Goal: Transaction & Acquisition: Purchase product/service

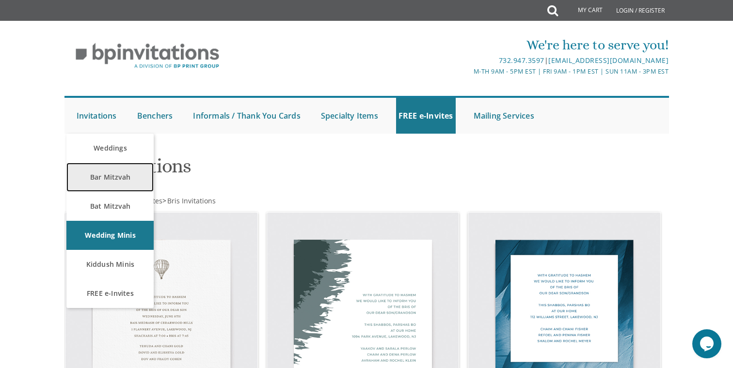
click at [117, 178] on link "Bar Mitzvah" at bounding box center [109, 177] width 87 height 29
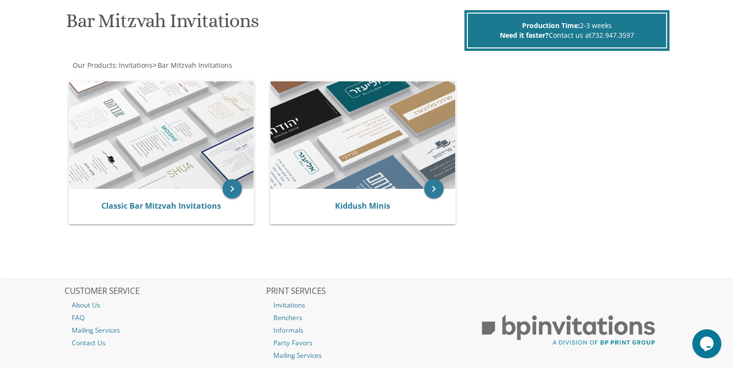
scroll to position [191, 0]
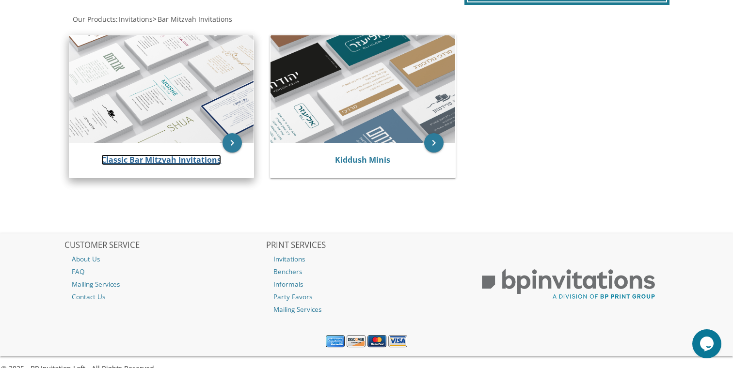
click at [181, 159] on link "Classic Bar Mitzvah Invitations" at bounding box center [161, 160] width 120 height 11
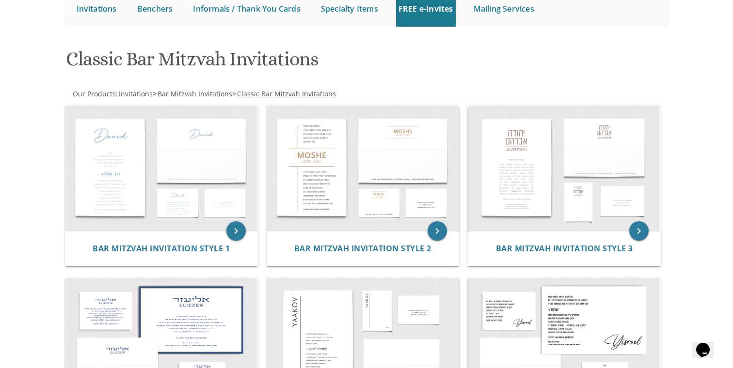
scroll to position [112, 0]
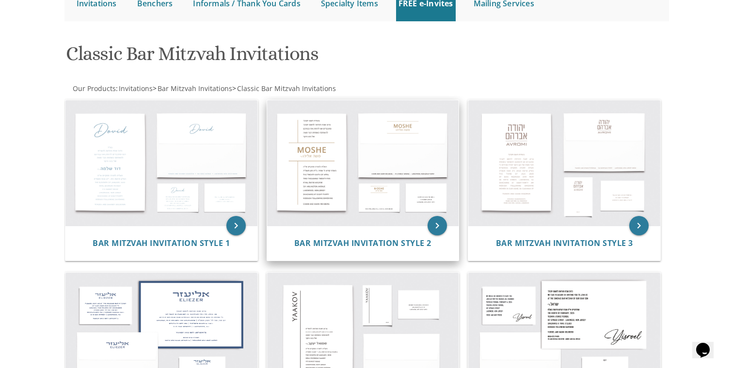
click at [360, 195] on img at bounding box center [363, 163] width 192 height 126
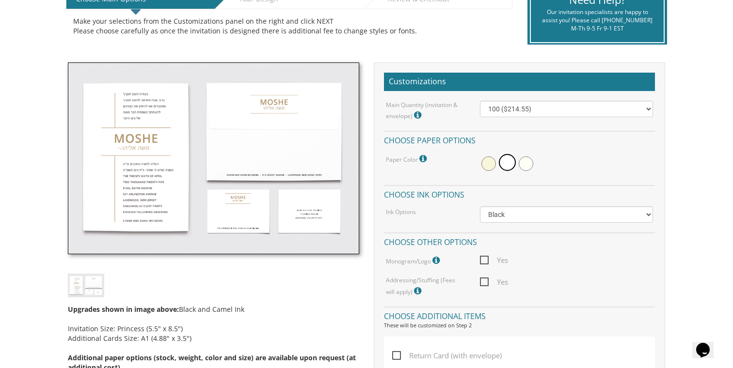
scroll to position [224, 0]
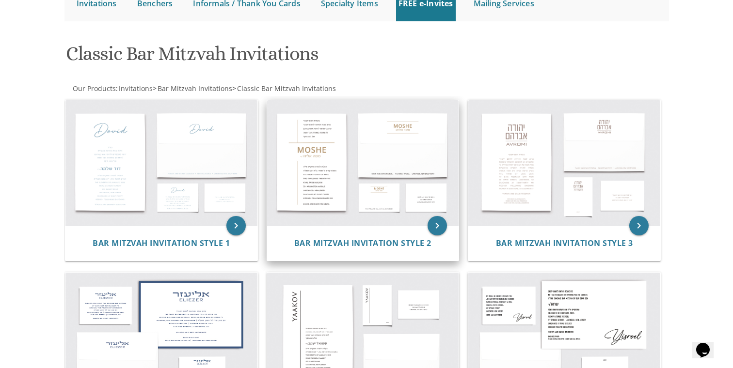
click at [420, 229] on div "Bar Mitzvah Invitation Style 2" at bounding box center [363, 243] width 192 height 35
click at [438, 226] on icon "keyboard_arrow_right" at bounding box center [437, 225] width 19 height 19
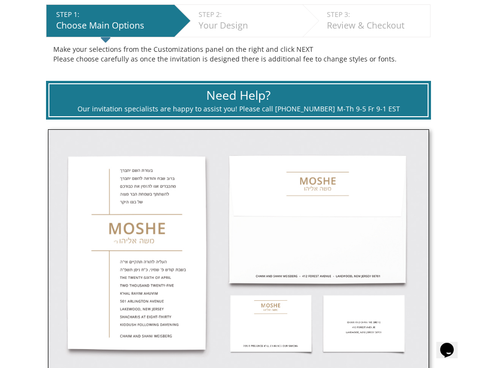
scroll to position [240, 0]
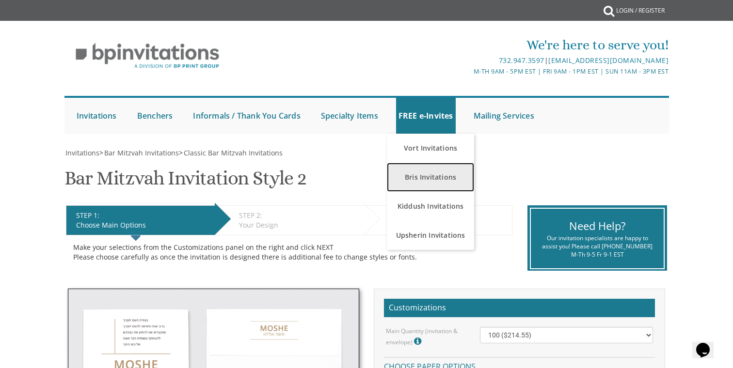
click at [428, 177] on link "Bris Invitations" at bounding box center [430, 177] width 87 height 29
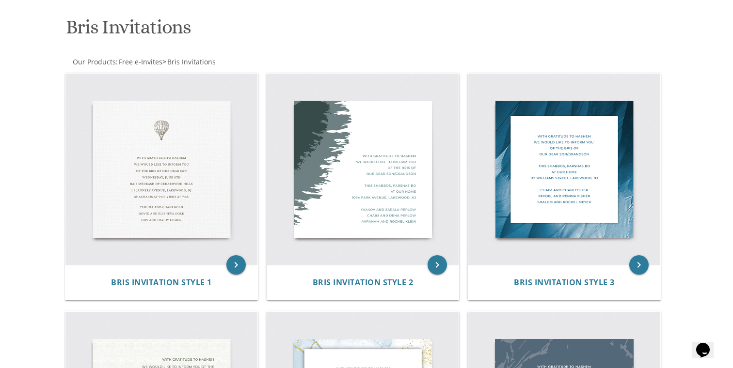
scroll to position [140, 0]
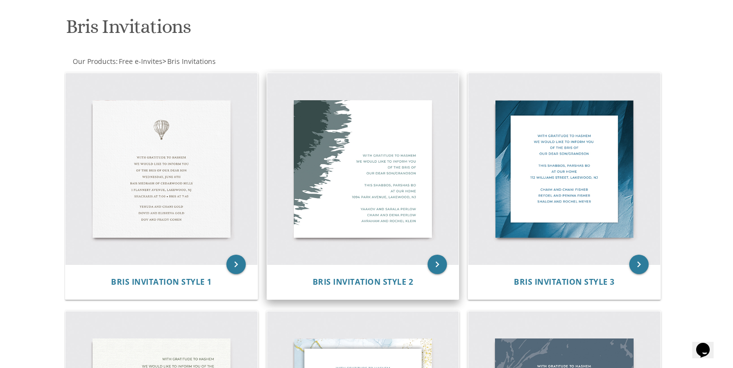
click at [347, 164] on img at bounding box center [363, 169] width 192 height 192
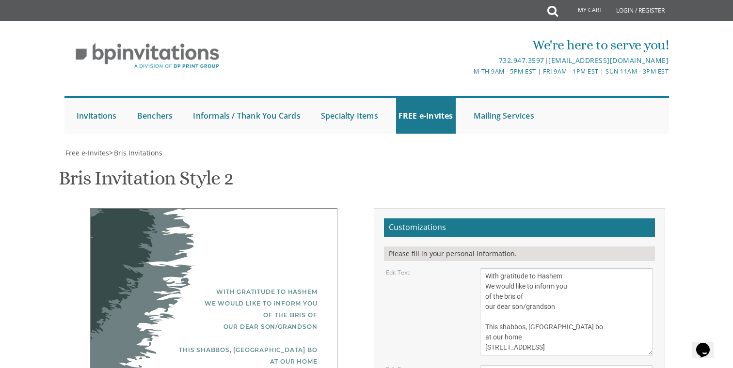
scroll to position [148, 0]
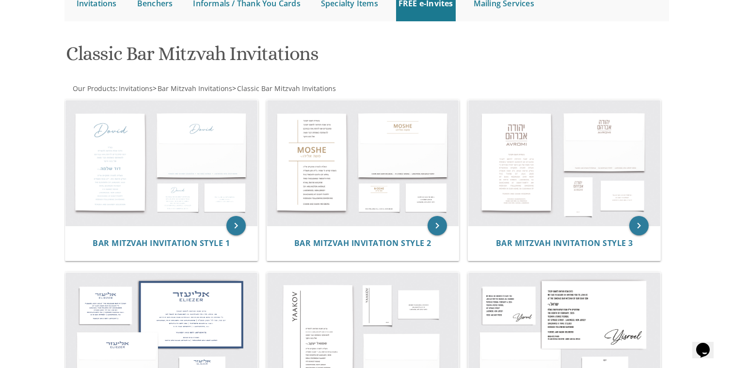
scroll to position [113, 0]
